Goal: Information Seeking & Learning: Learn about a topic

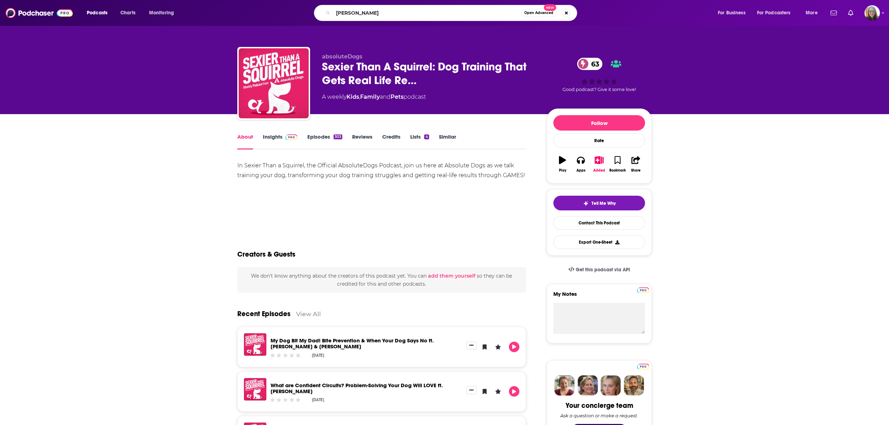
type input "dr. [PERSON_NAME]"
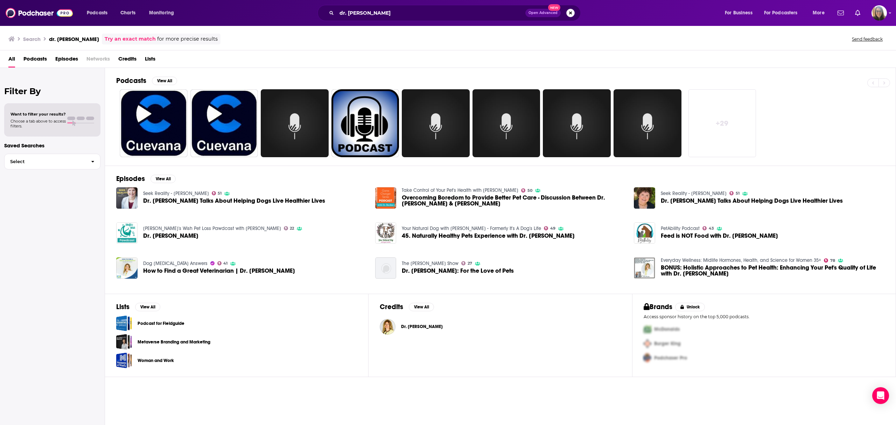
click at [570, 15] on button "Search podcasts, credits, & more..." at bounding box center [571, 13] width 8 height 8
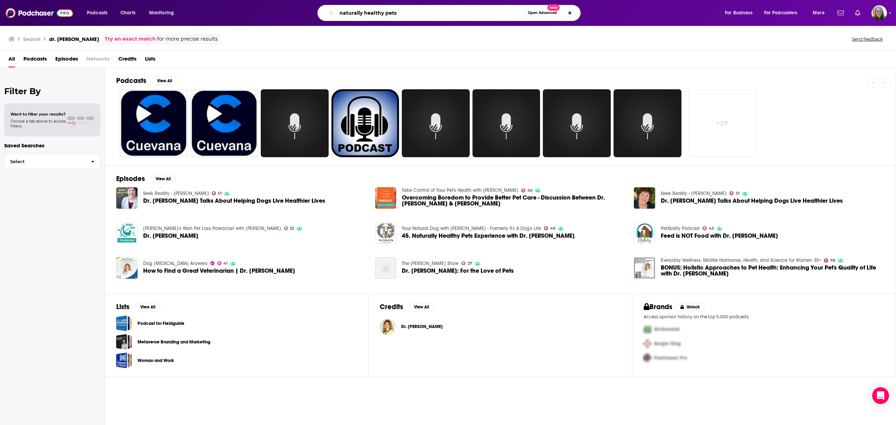
type input "naturally healthy pets"
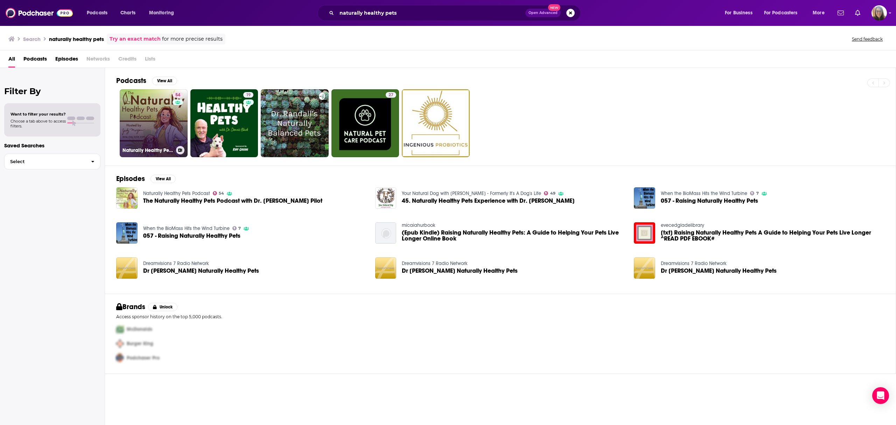
click at [139, 127] on link "54 Naturally Healthy Pets Podcast" at bounding box center [154, 123] width 68 height 68
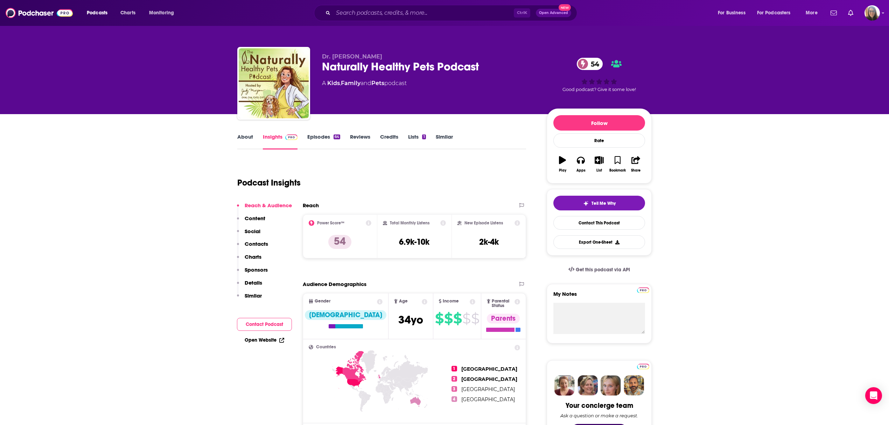
click at [318, 140] on link "Episodes 64" at bounding box center [323, 141] width 33 height 16
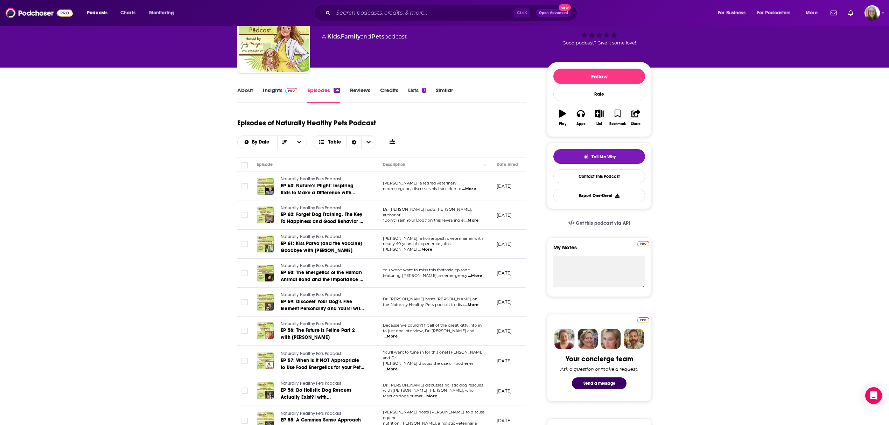
scroll to position [93, 0]
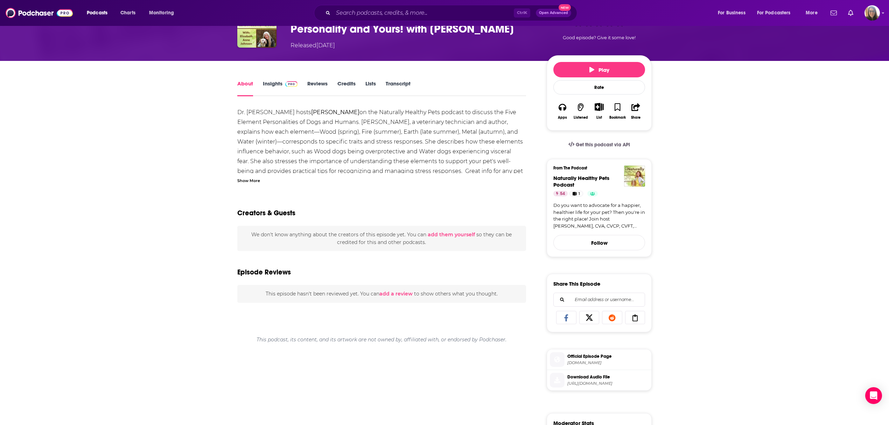
scroll to position [187, 0]
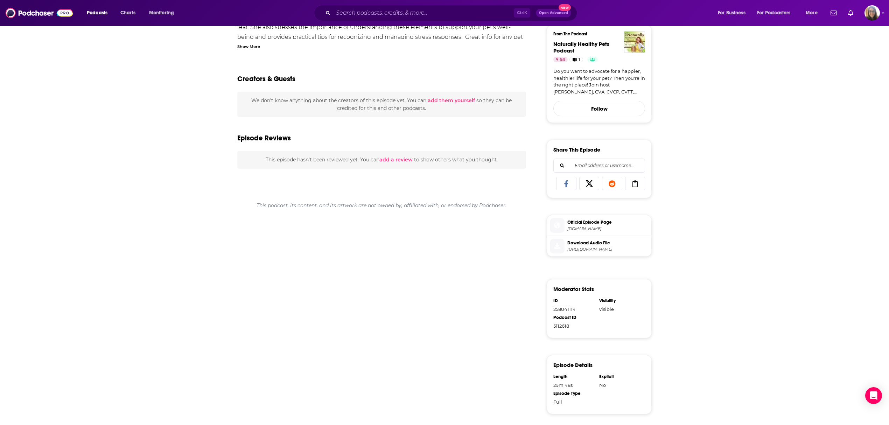
click at [587, 226] on span "Official Episode Page" at bounding box center [608, 222] width 81 height 6
